Goal: Transaction & Acquisition: Purchase product/service

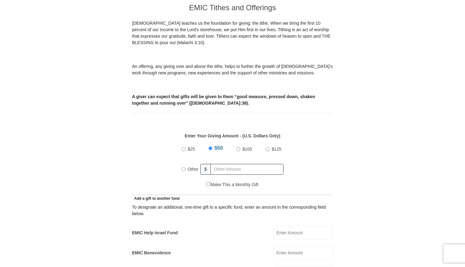
scroll to position [177, 0]
click at [184, 167] on input "Other" at bounding box center [183, 169] width 4 height 4
radio input "true"
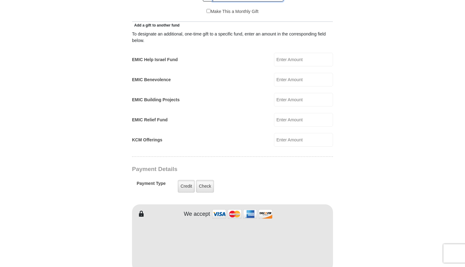
scroll to position [350, 0]
type input "450.00"
click at [186, 180] on label "Credit" at bounding box center [186, 186] width 17 height 13
click at [0, 0] on input "Credit" at bounding box center [0, 0] width 0 height 0
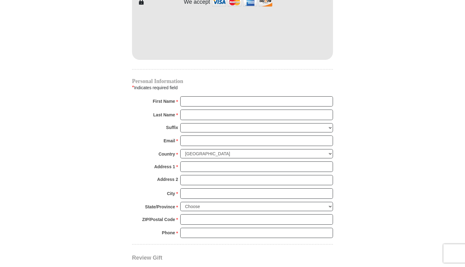
scroll to position [563, 0]
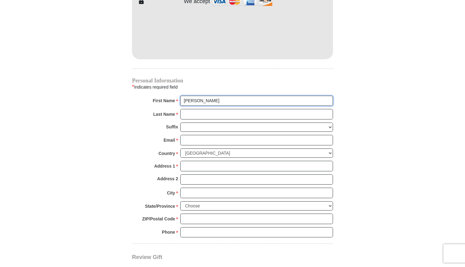
type input "Judith"
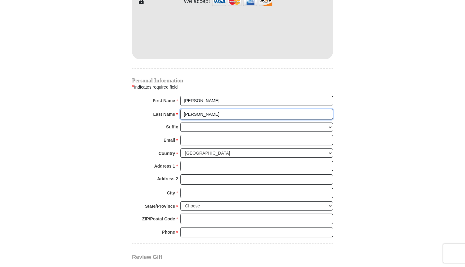
type input "Collins"
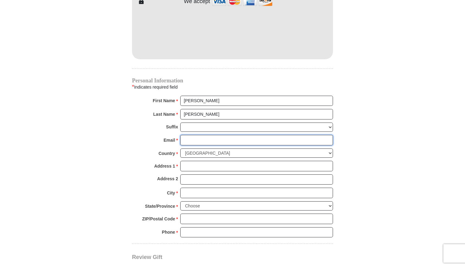
click at [233, 135] on input "Email *" at bounding box center [256, 140] width 153 height 11
type input "jude.mitchell@hotmail.com"
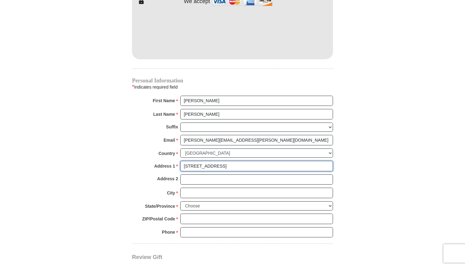
click at [215, 161] on input "1656 Fairmont ave" at bounding box center [256, 166] width 153 height 11
type input "1656 Fairmont Ave"
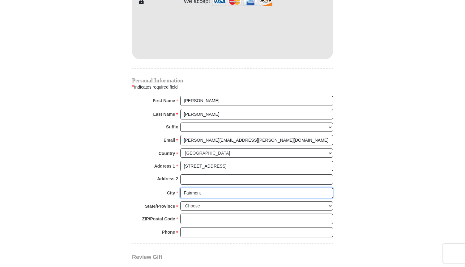
type input "Fairmont"
select select "WV"
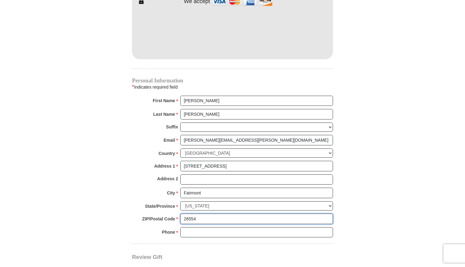
type input "26554"
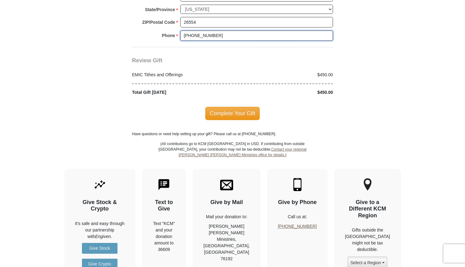
scroll to position [765, 0]
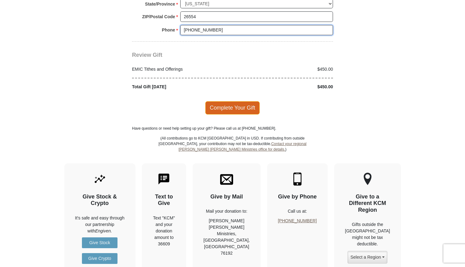
type input "304-906-5256"
click at [230, 101] on span "Complete Your Gift" at bounding box center [232, 107] width 55 height 13
